Goal: Information Seeking & Learning: Learn about a topic

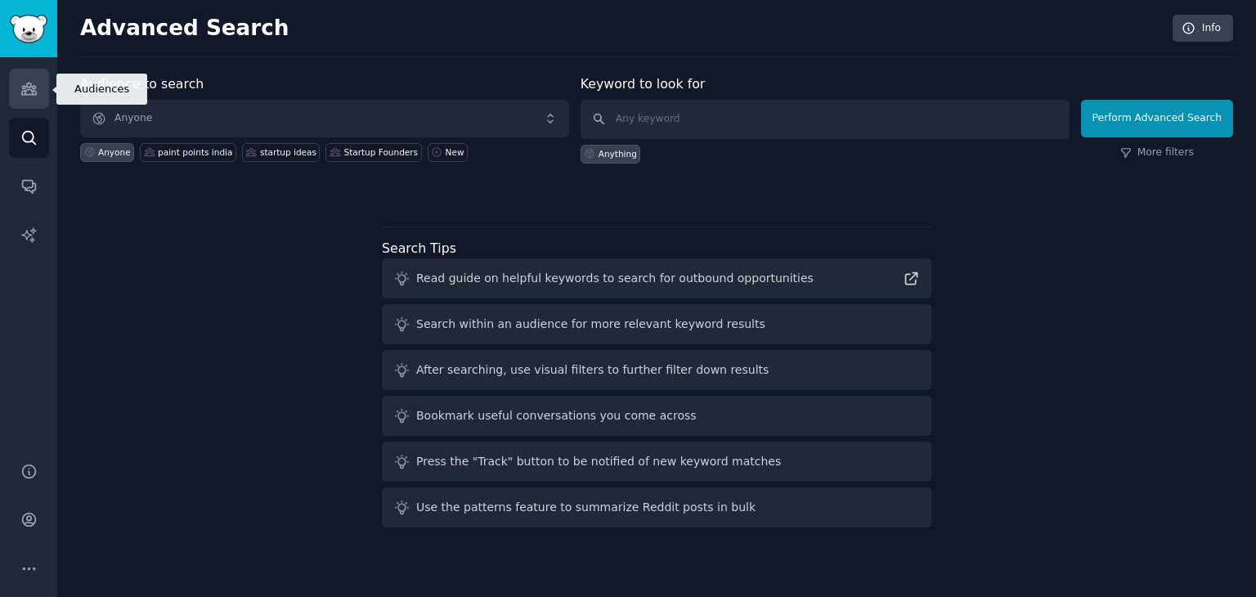
click at [25, 83] on icon "Sidebar" at bounding box center [28, 88] width 17 height 17
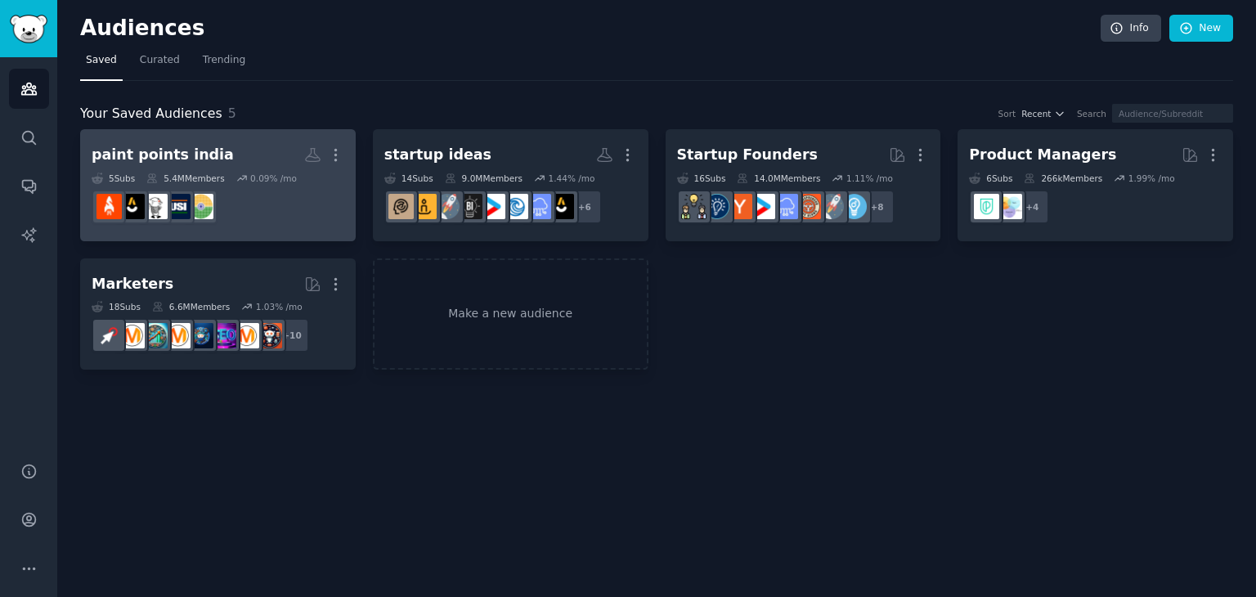
click at [268, 188] on dd "r/indianstartups" at bounding box center [218, 207] width 253 height 46
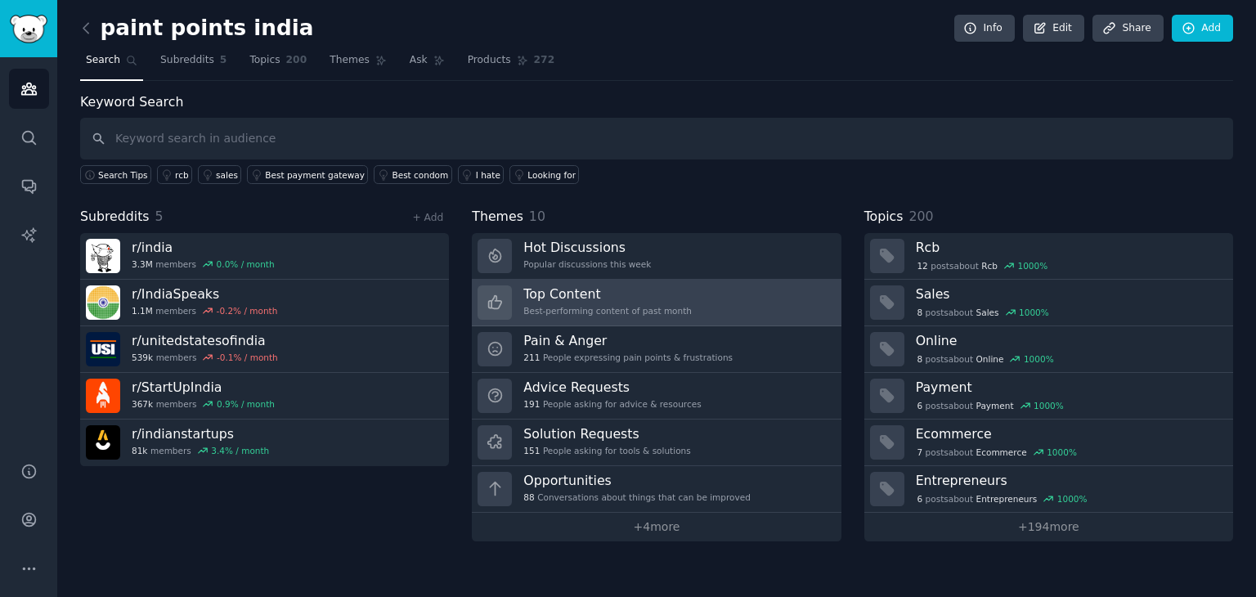
click at [579, 306] on div "Best-performing content of past month" at bounding box center [608, 310] width 169 height 11
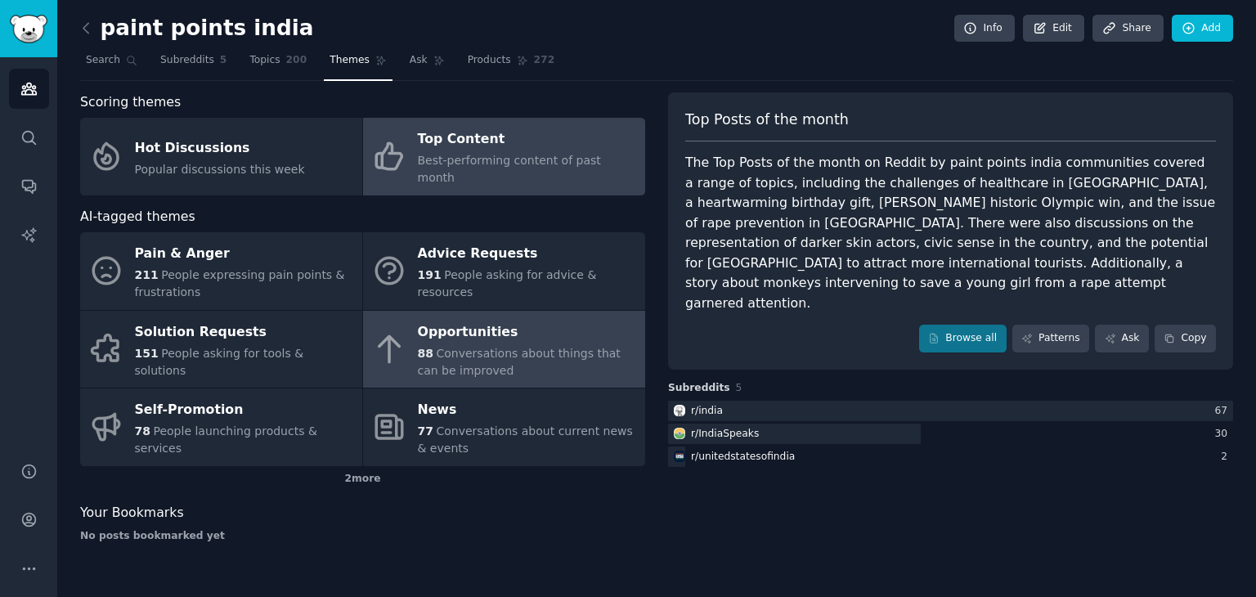
click at [474, 351] on div "88 Conversations about things that can be improved" at bounding box center [527, 362] width 219 height 34
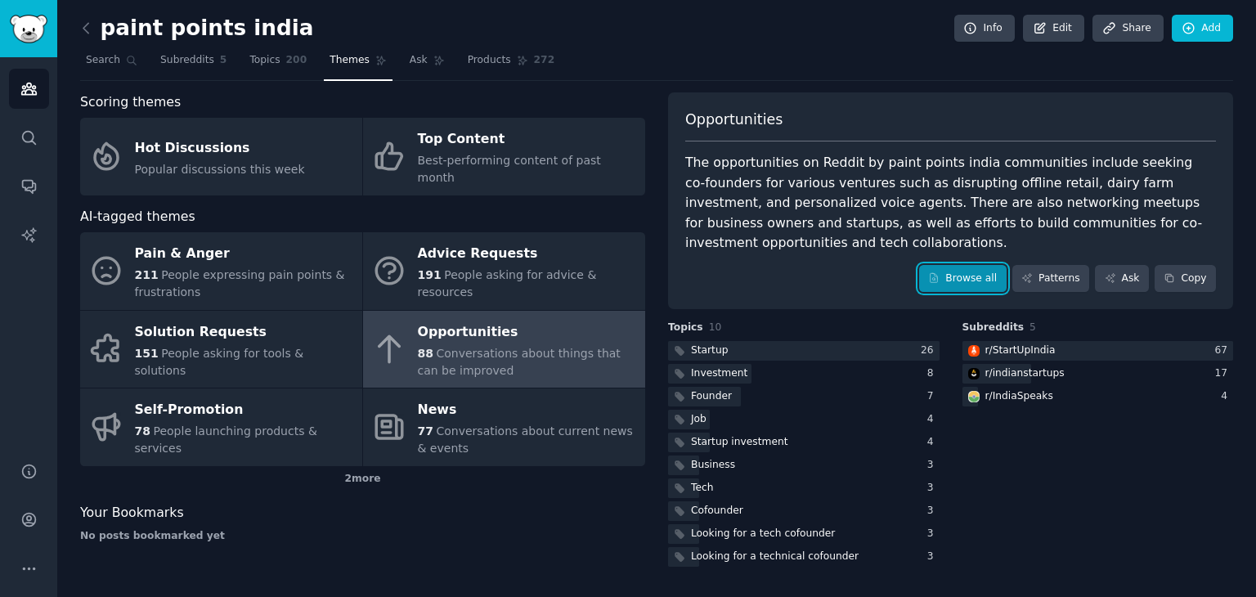
click at [971, 265] on link "Browse all" at bounding box center [963, 279] width 88 height 28
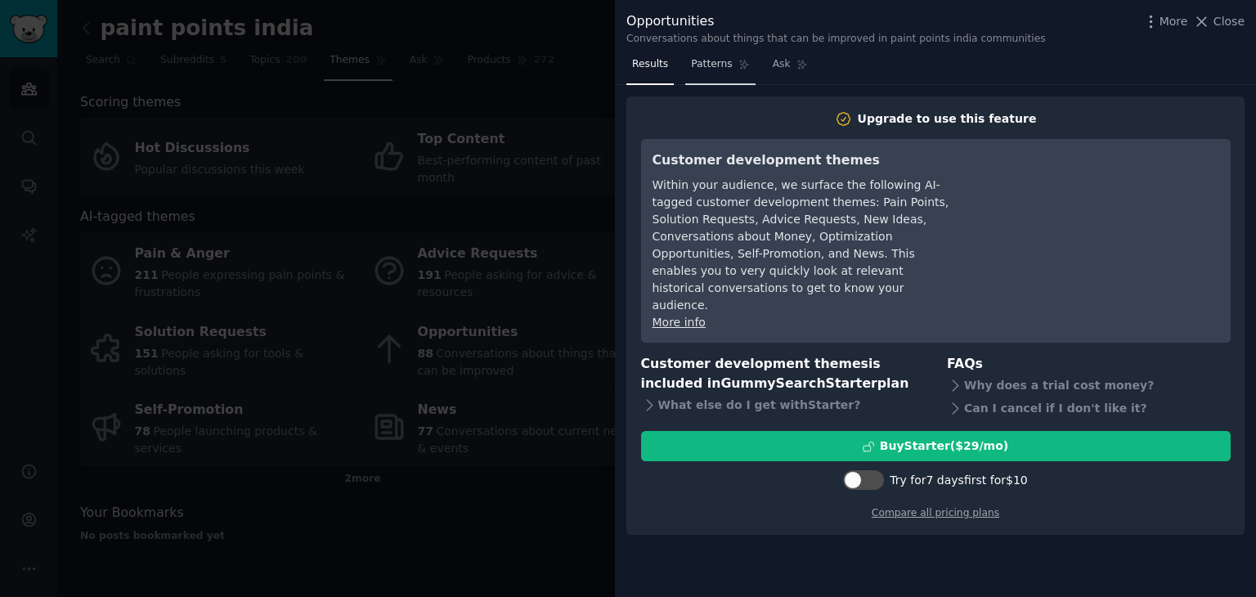
click at [711, 71] on span "Patterns" at bounding box center [711, 64] width 41 height 15
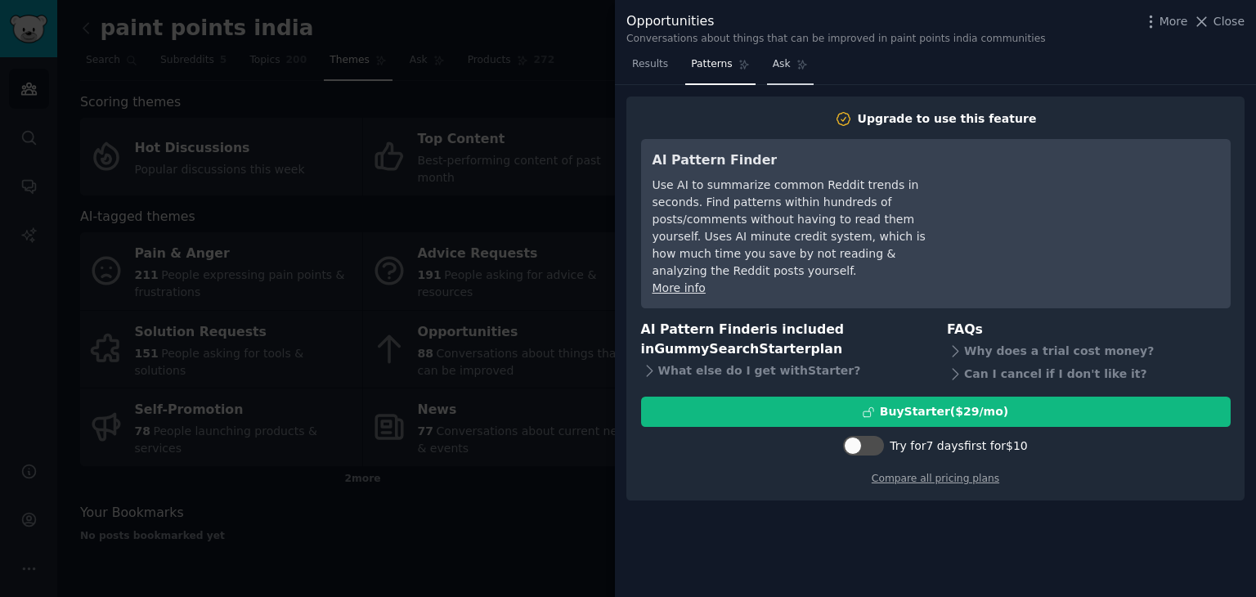
click at [782, 70] on link "Ask" at bounding box center [790, 69] width 47 height 34
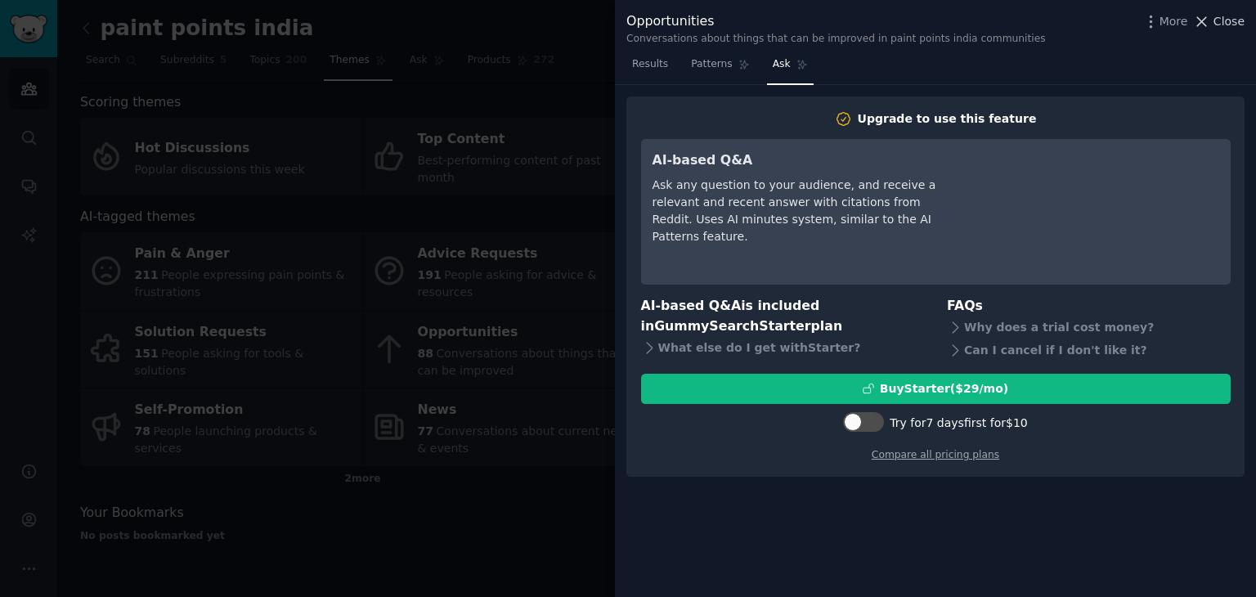
click at [1221, 21] on span "Close" at bounding box center [1229, 21] width 31 height 17
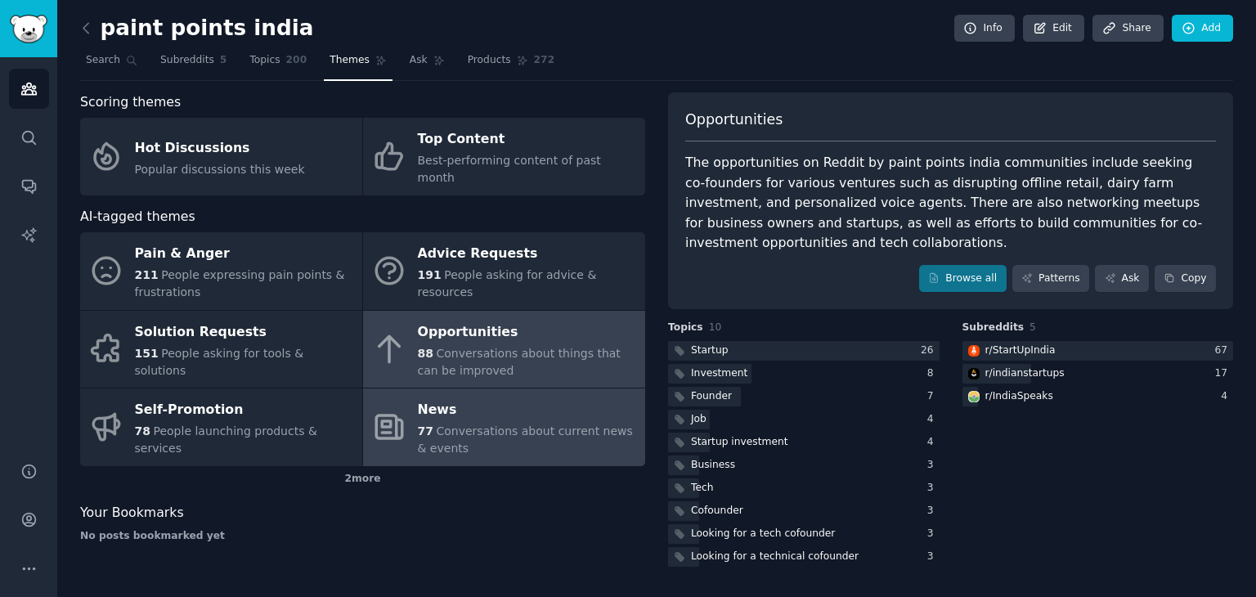
click at [504, 398] on div "News" at bounding box center [527, 411] width 219 height 26
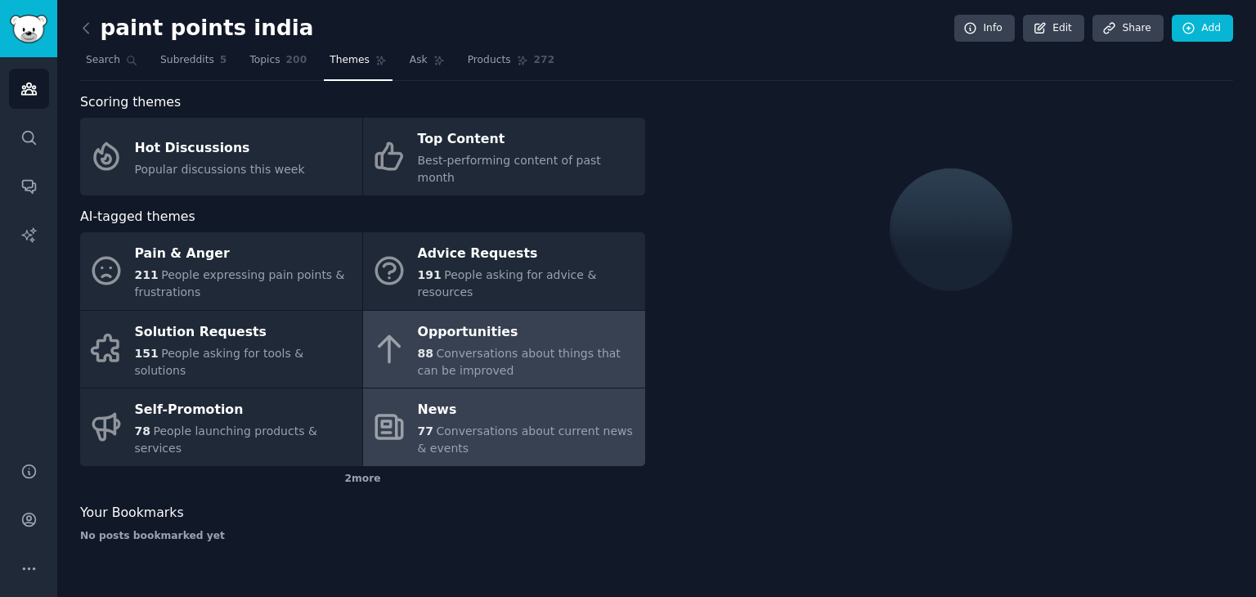
click at [515, 348] on div "88 Conversations about things that can be improved" at bounding box center [527, 362] width 219 height 34
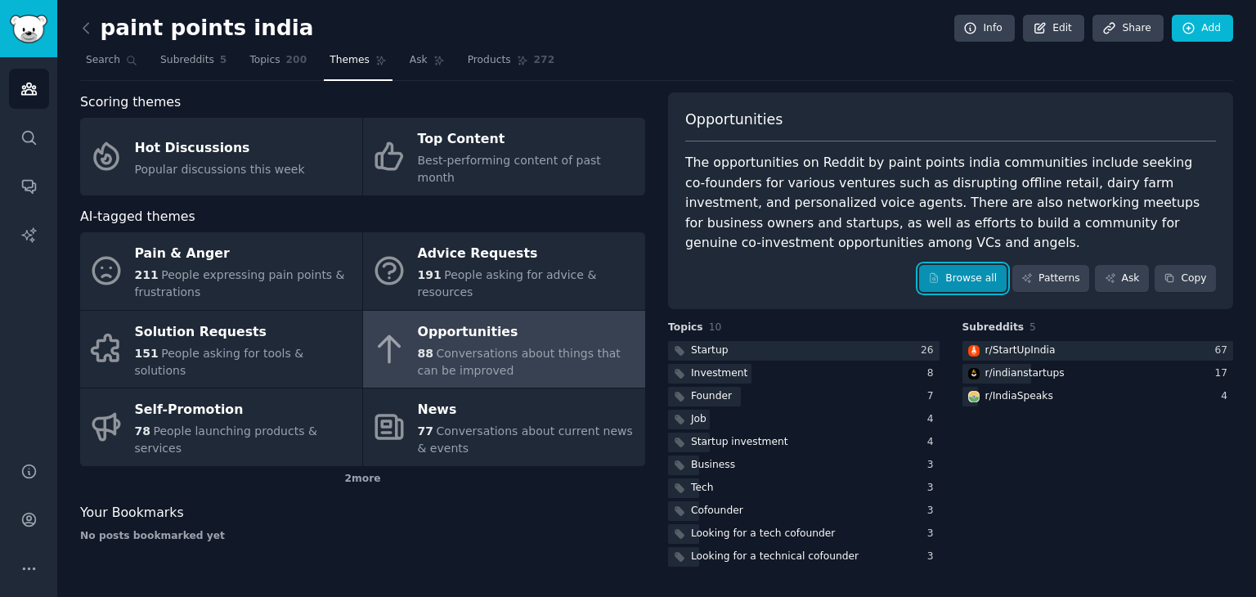
click at [977, 268] on link "Browse all" at bounding box center [963, 279] width 88 height 28
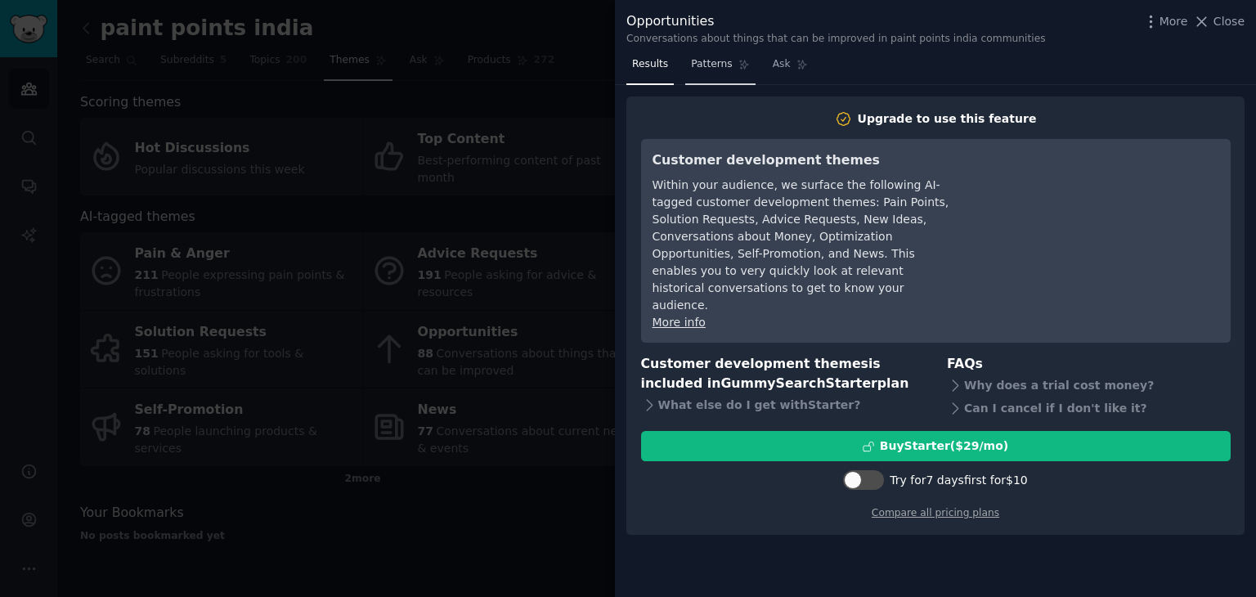
click at [716, 59] on span "Patterns" at bounding box center [711, 64] width 41 height 15
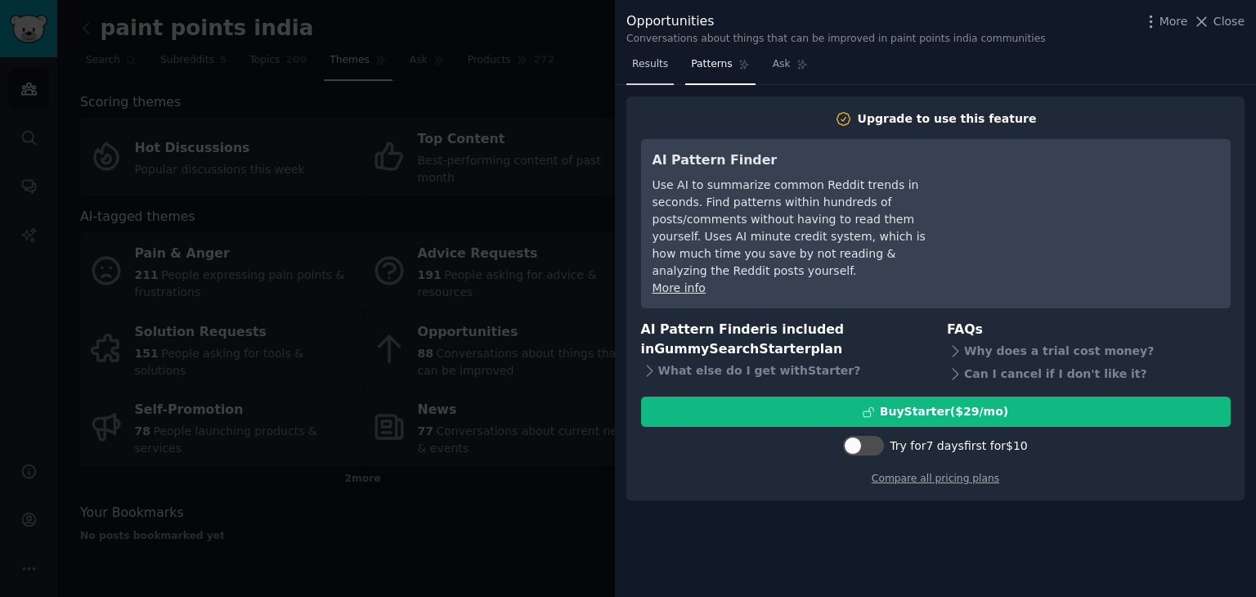
click at [663, 65] on span "Results" at bounding box center [650, 64] width 36 height 15
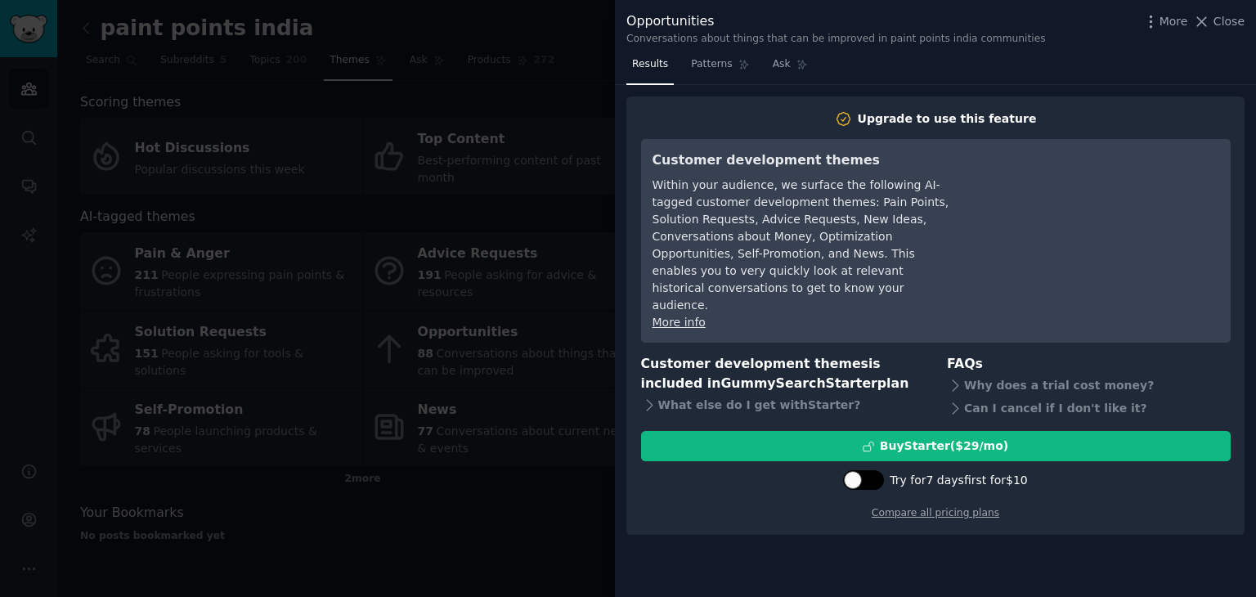
click at [870, 470] on div at bounding box center [863, 480] width 41 height 20
click at [870, 470] on div at bounding box center [862, 480] width 41 height 20
checkbox input "false"
click at [1238, 17] on span "Close" at bounding box center [1229, 21] width 31 height 17
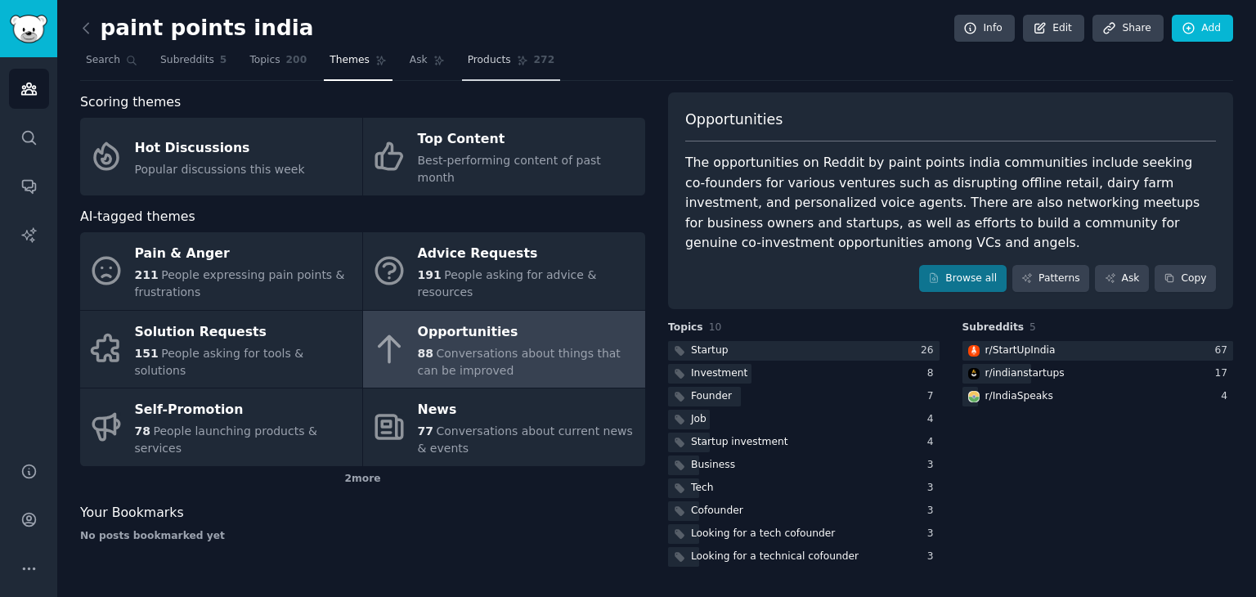
click at [474, 64] on span "Products" at bounding box center [489, 60] width 43 height 15
